Goal: Task Accomplishment & Management: Complete application form

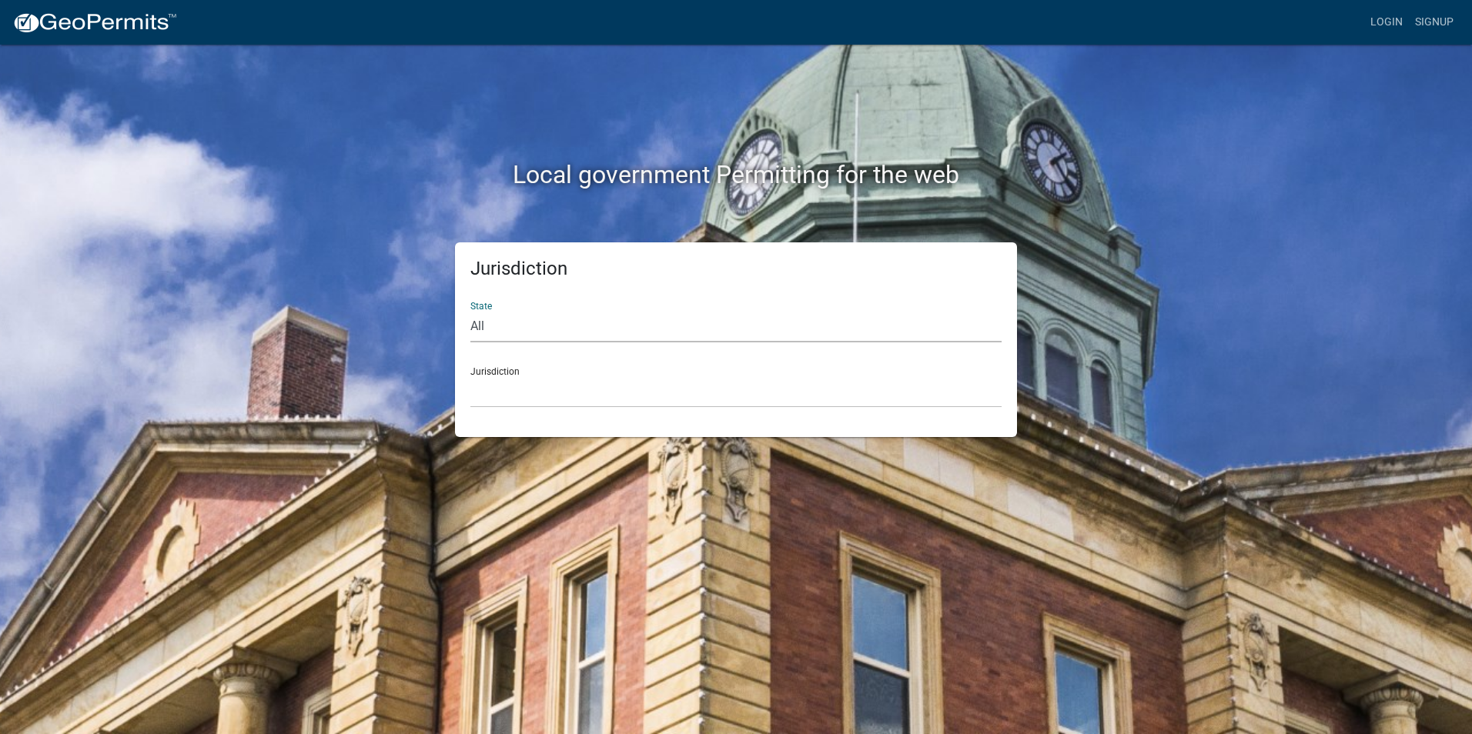
click at [490, 327] on select "All [US_STATE] [US_STATE] [US_STATE] [US_STATE] [US_STATE] [US_STATE] [US_STATE…" at bounding box center [735, 327] width 531 height 32
select select "[US_STATE]"
click at [470, 311] on select "All [US_STATE] [US_STATE] [US_STATE] [US_STATE] [US_STATE] [US_STATE] [US_STATE…" at bounding box center [735, 327] width 531 height 32
click at [513, 399] on select "[GEOGRAPHIC_DATA], [US_STATE][PERSON_NAME][GEOGRAPHIC_DATA], [US_STATE][PERSON_…" at bounding box center [735, 392] width 531 height 32
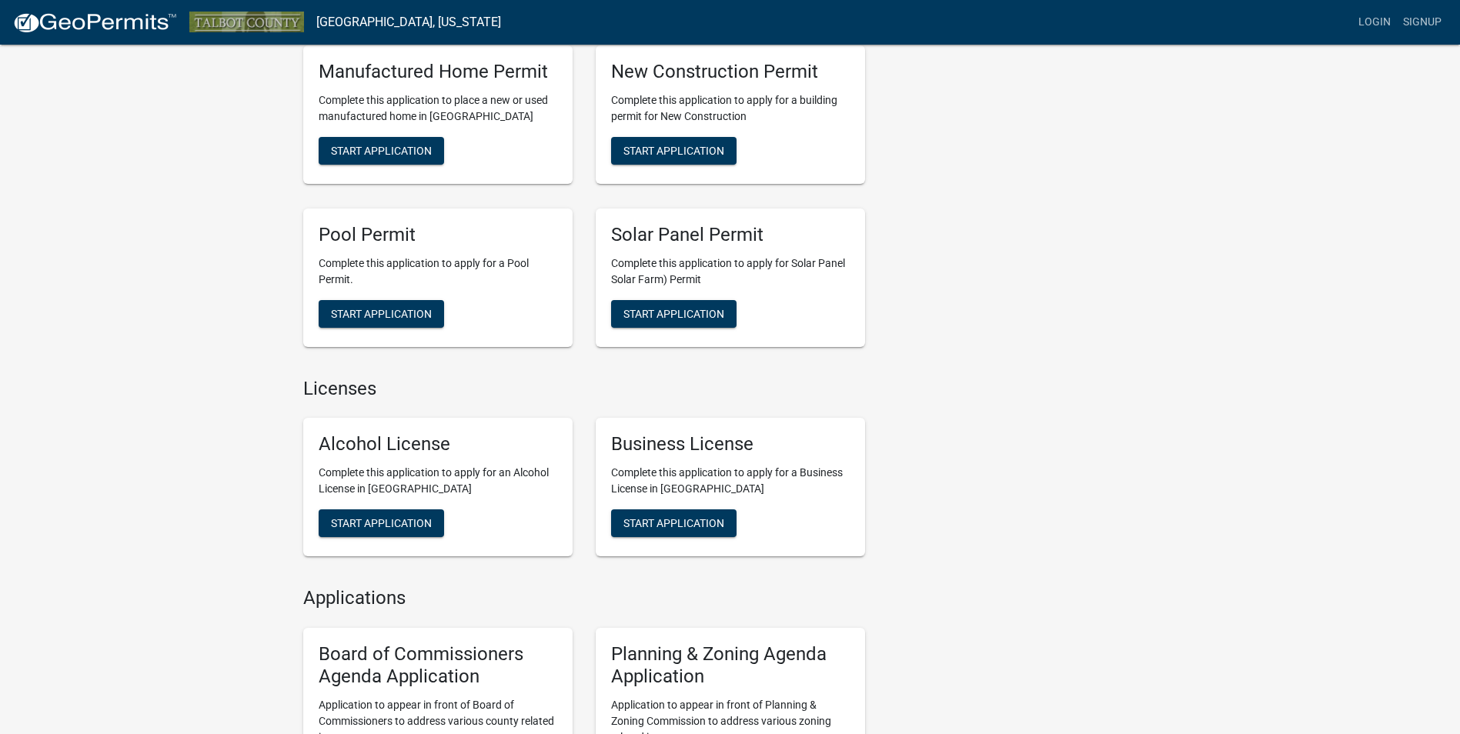
scroll to position [693, 0]
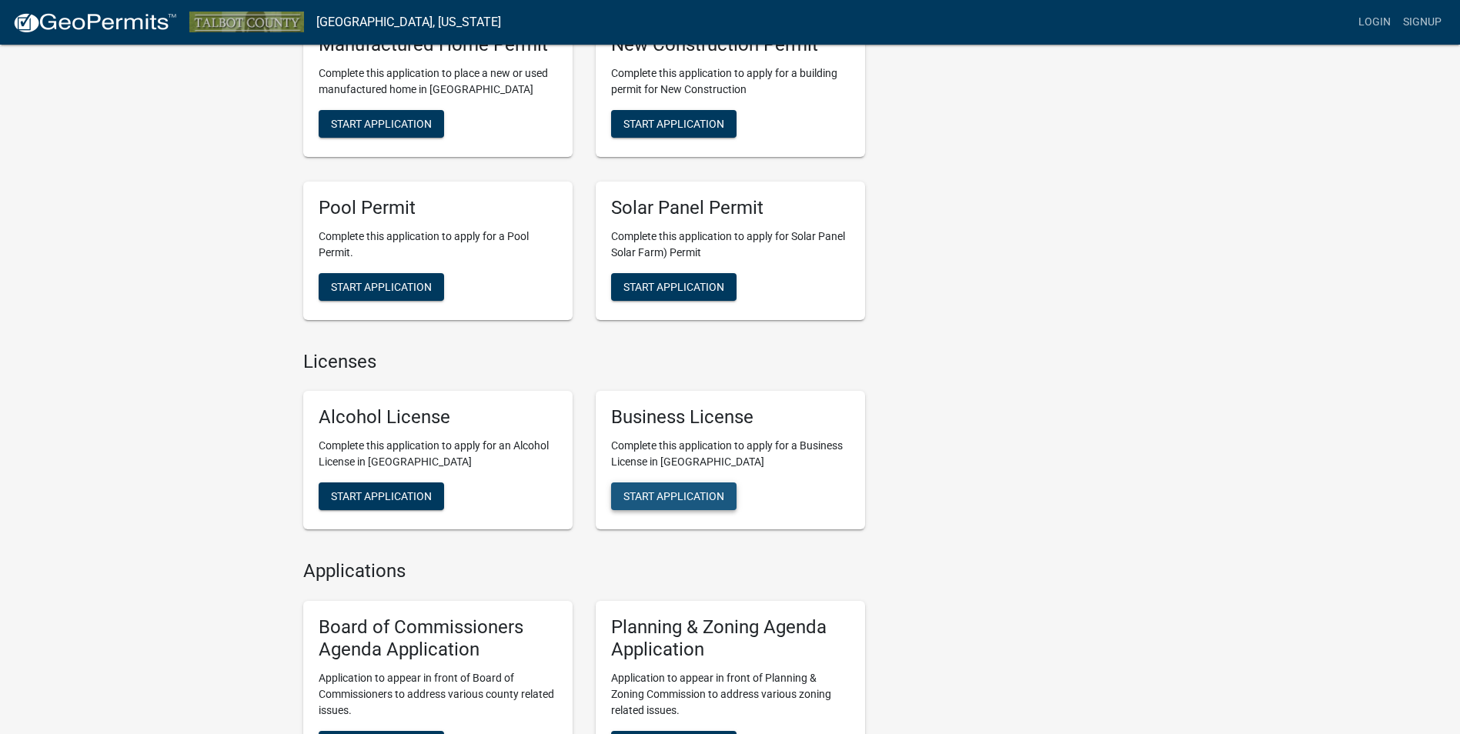
click at [697, 492] on span "Start Application" at bounding box center [673, 496] width 101 height 12
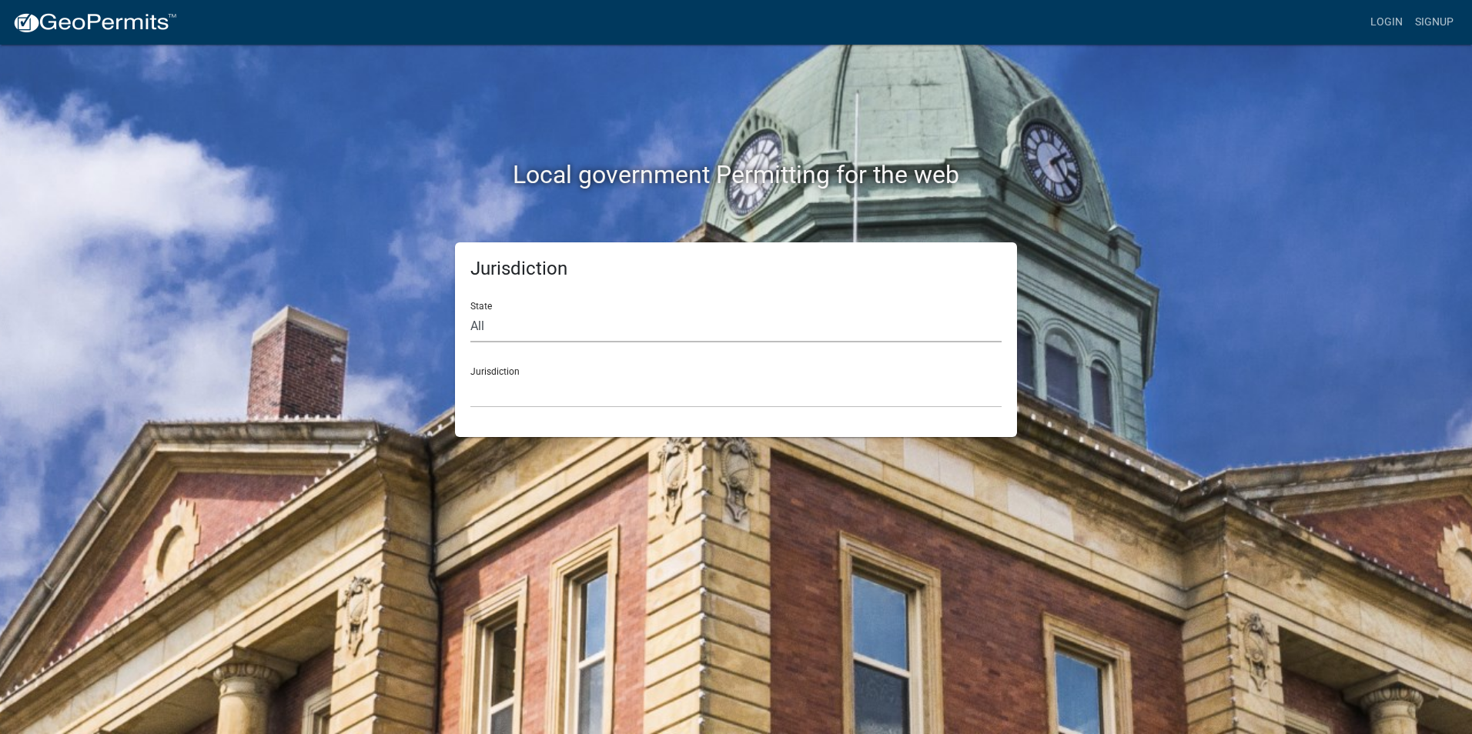
click at [496, 333] on select "All [US_STATE] [US_STATE] [US_STATE] [US_STATE] [US_STATE] [US_STATE] [US_STATE…" at bounding box center [735, 327] width 531 height 32
select select "[US_STATE]"
click at [470, 311] on select "All [US_STATE] [US_STATE] [US_STATE] [US_STATE] [US_STATE] [US_STATE] [US_STATE…" at bounding box center [735, 327] width 531 height 32
click at [503, 376] on select "[GEOGRAPHIC_DATA], [US_STATE][PERSON_NAME][GEOGRAPHIC_DATA], [US_STATE][PERSON_…" at bounding box center [735, 392] width 531 height 32
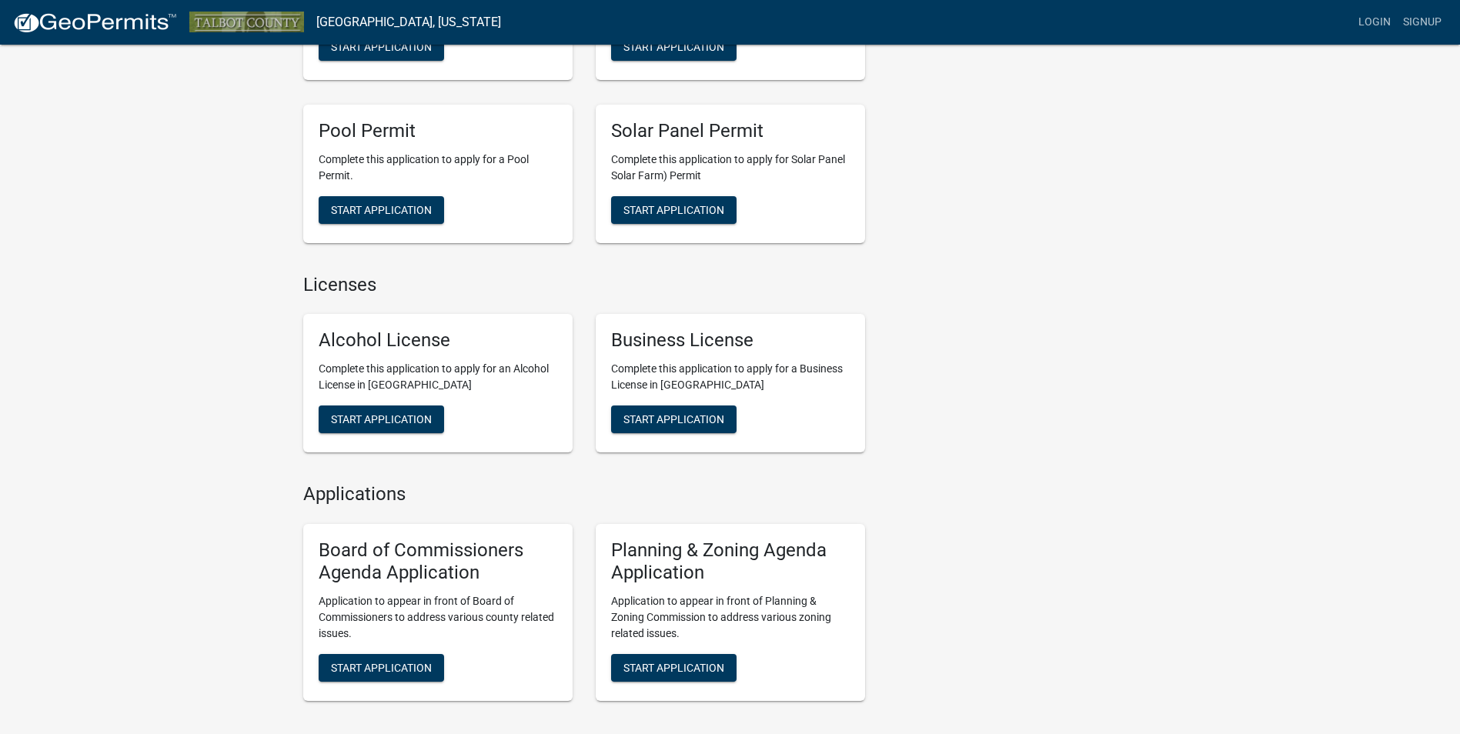
scroll to position [1001, 0]
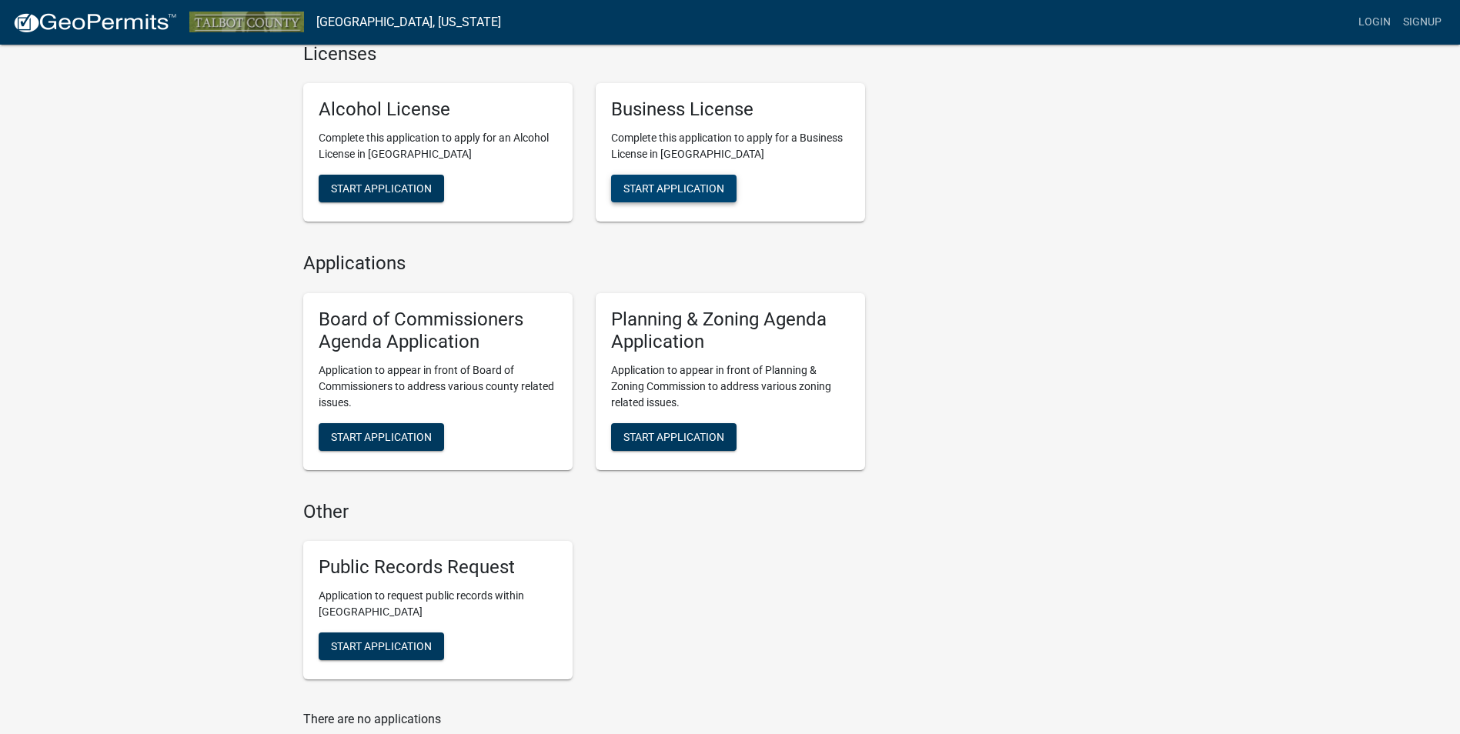
click at [723, 188] on span "Start Application" at bounding box center [673, 188] width 101 height 12
